Goal: Find specific fact: Find specific fact

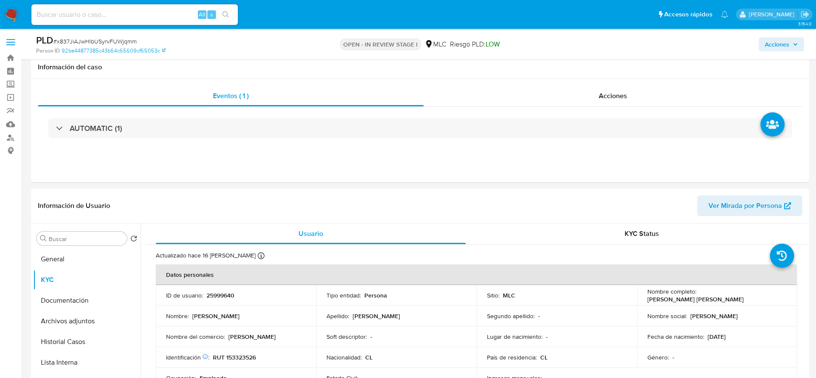
select select "10"
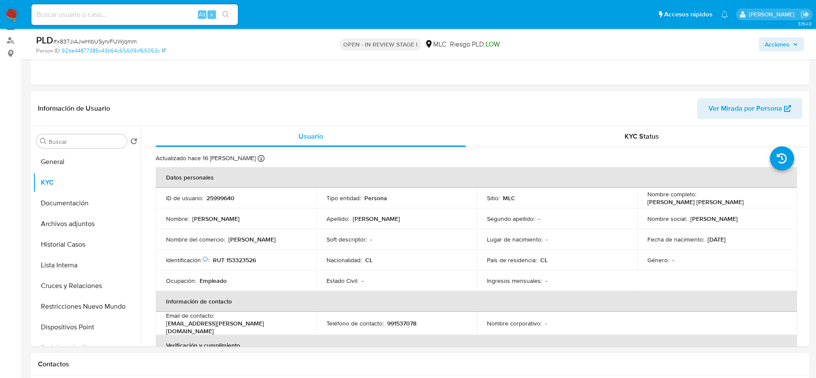
scroll to position [141, 0]
click at [223, 195] on p "25999640" at bounding box center [220, 198] width 28 height 8
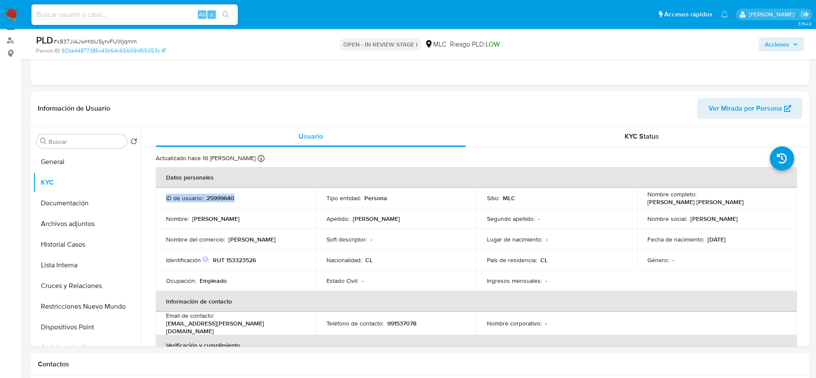
click at [223, 195] on p "25999640" at bounding box center [220, 198] width 28 height 8
drag, startPoint x: 0, startPoint y: 0, endPoint x: 260, endPoint y: 207, distance: 332.4
click at [260, 207] on td "ID de usuario : 25999640" at bounding box center [236, 197] width 160 height 21
click at [245, 197] on div "ID de usuario : 25999640" at bounding box center [236, 198] width 140 height 8
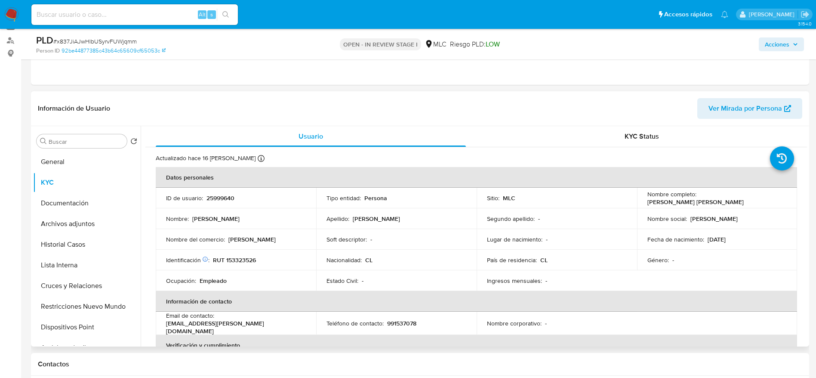
click at [245, 197] on div "ID de usuario : 25999640" at bounding box center [236, 198] width 140 height 8
click at [232, 200] on p "25999640" at bounding box center [220, 198] width 28 height 8
click at [211, 200] on p "25999640" at bounding box center [220, 198] width 28 height 8
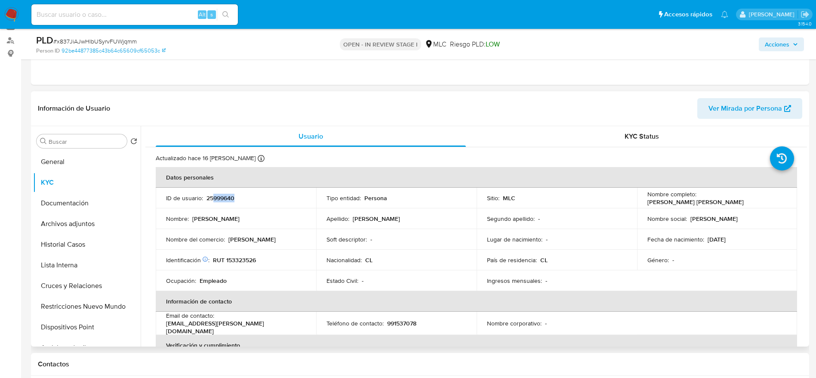
drag, startPoint x: 212, startPoint y: 206, endPoint x: 214, endPoint y: 199, distance: 7.5
click at [214, 199] on td "ID de usuario : 25999640" at bounding box center [236, 197] width 160 height 21
click at [214, 199] on p "25999640" at bounding box center [220, 198] width 28 height 8
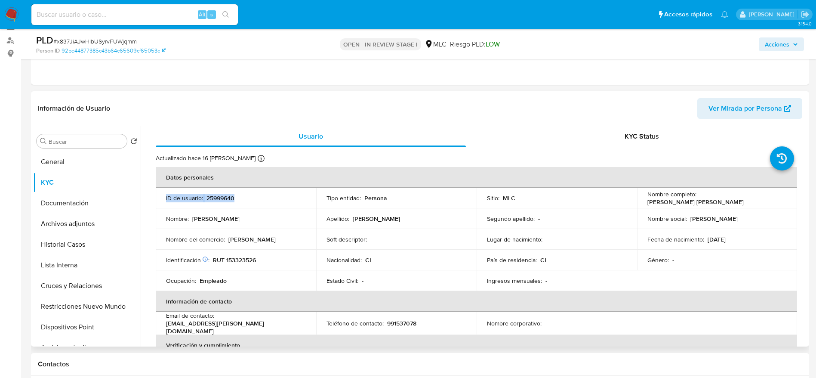
click at [214, 199] on p "25999640" at bounding box center [220, 198] width 28 height 8
click at [185, 209] on td "Nombre : [PERSON_NAME]" at bounding box center [236, 218] width 160 height 21
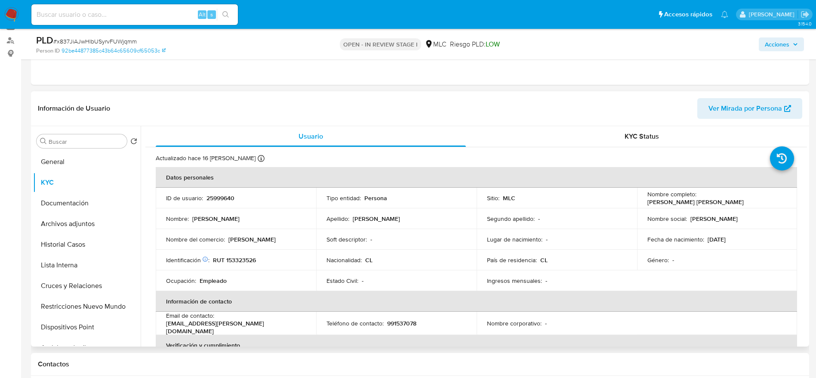
click at [222, 202] on p "25999640" at bounding box center [220, 198] width 28 height 8
click at [221, 198] on p "25999640" at bounding box center [220, 198] width 28 height 8
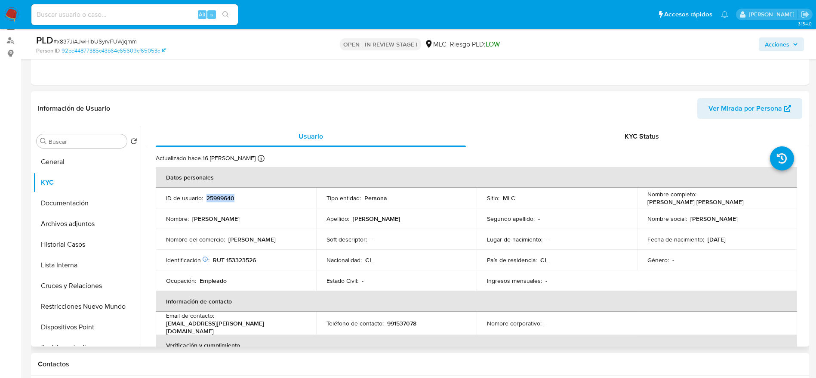
click at [221, 198] on p "25999640" at bounding box center [220, 198] width 28 height 8
copy p "25999640"
click at [249, 258] on p "RUT 153323526" at bounding box center [234, 260] width 43 height 8
copy p "153323526"
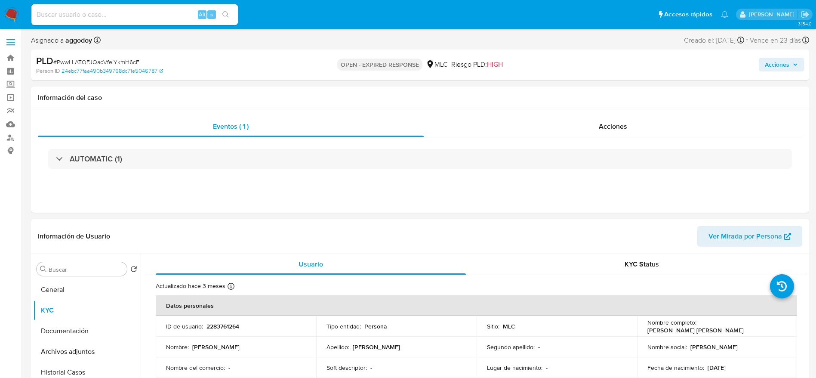
select select "10"
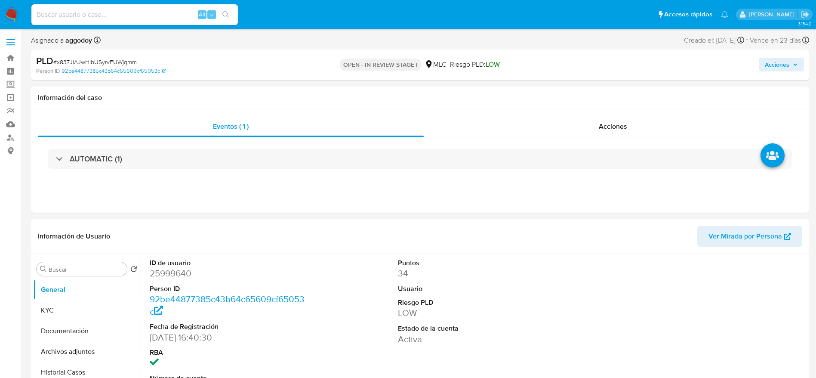
select select "10"
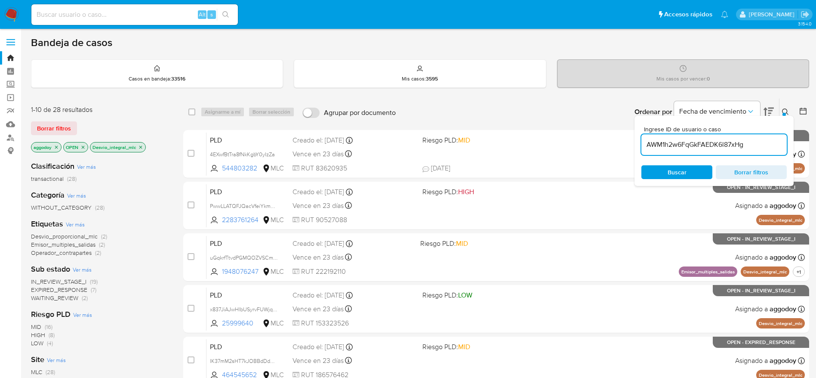
click at [81, 146] on icon "close-filter" at bounding box center [82, 146] width 5 height 5
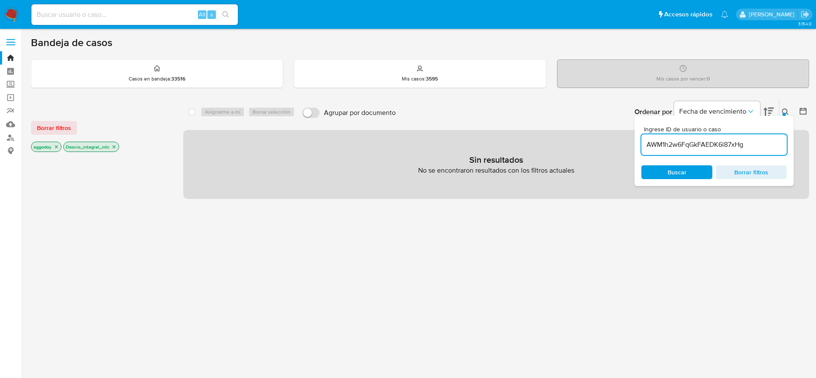
click at [114, 148] on icon "close-filter" at bounding box center [113, 146] width 5 height 5
click at [58, 148] on icon "close-filter" at bounding box center [56, 146] width 5 height 5
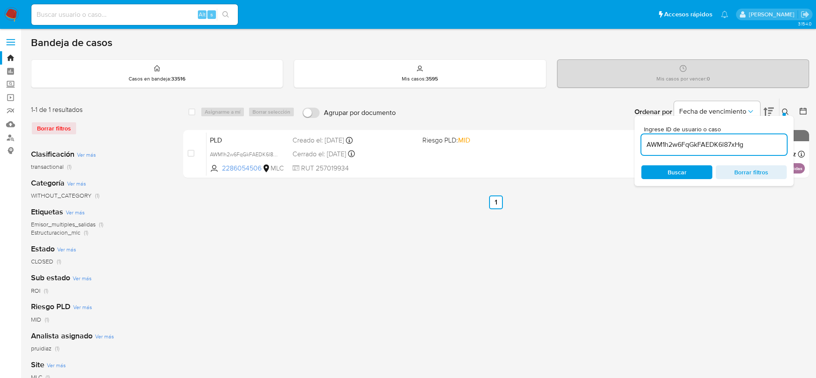
click at [790, 113] on button at bounding box center [786, 112] width 14 height 10
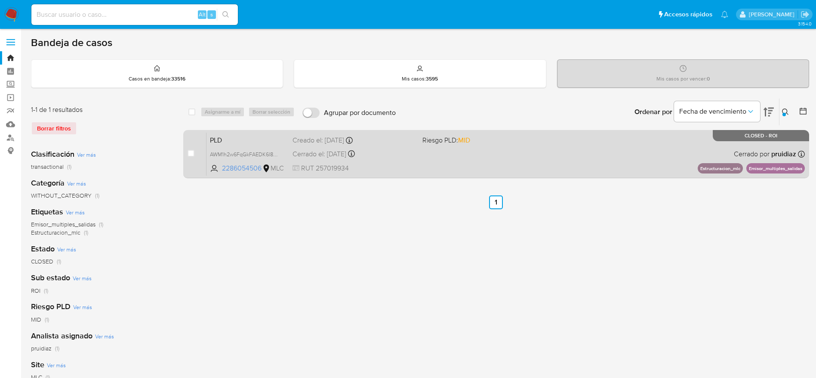
click at [539, 164] on div "PLD AWM1h2w6FqGkFAEDK6l87xHg 2286054506 MLC Riesgo PLD: MID Creado el: 12/05/20…" at bounding box center [505, 153] width 598 height 43
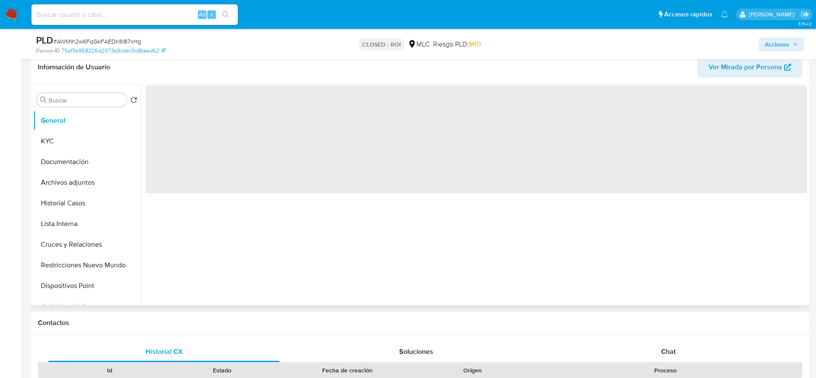
scroll to position [172, 0]
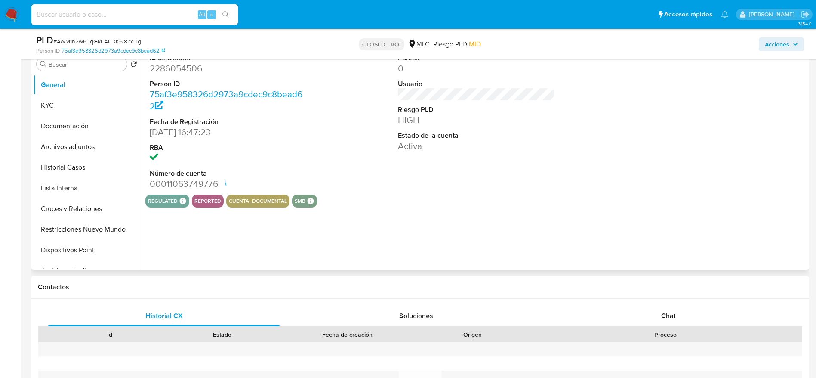
select select "10"
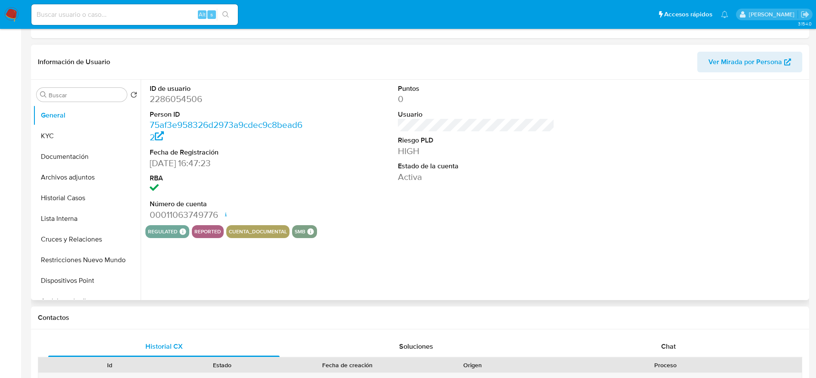
scroll to position [0, 0]
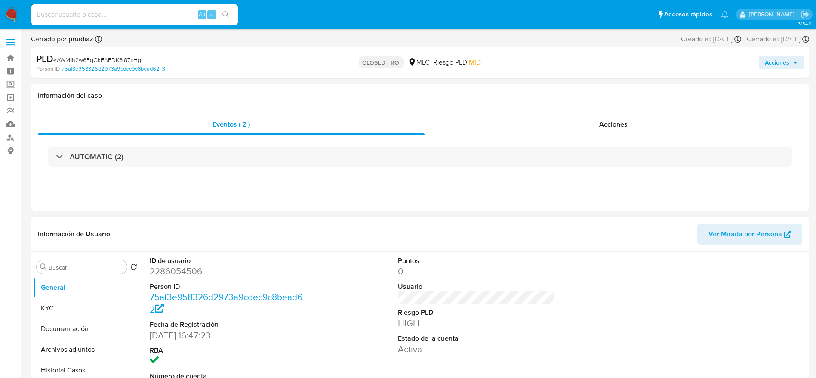
click at [180, 274] on dd "2286054506" at bounding box center [228, 271] width 157 height 12
copy dd "2286054506"
